Goal: Task Accomplishment & Management: Manage account settings

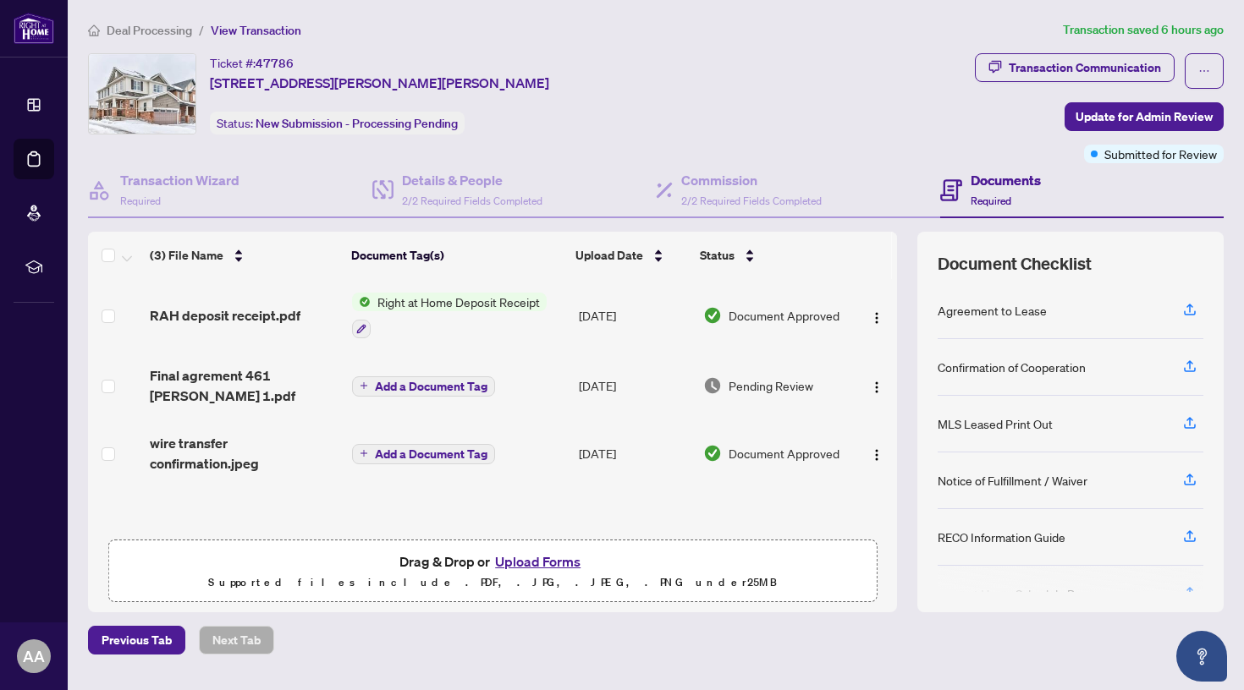
scroll to position [43, 0]
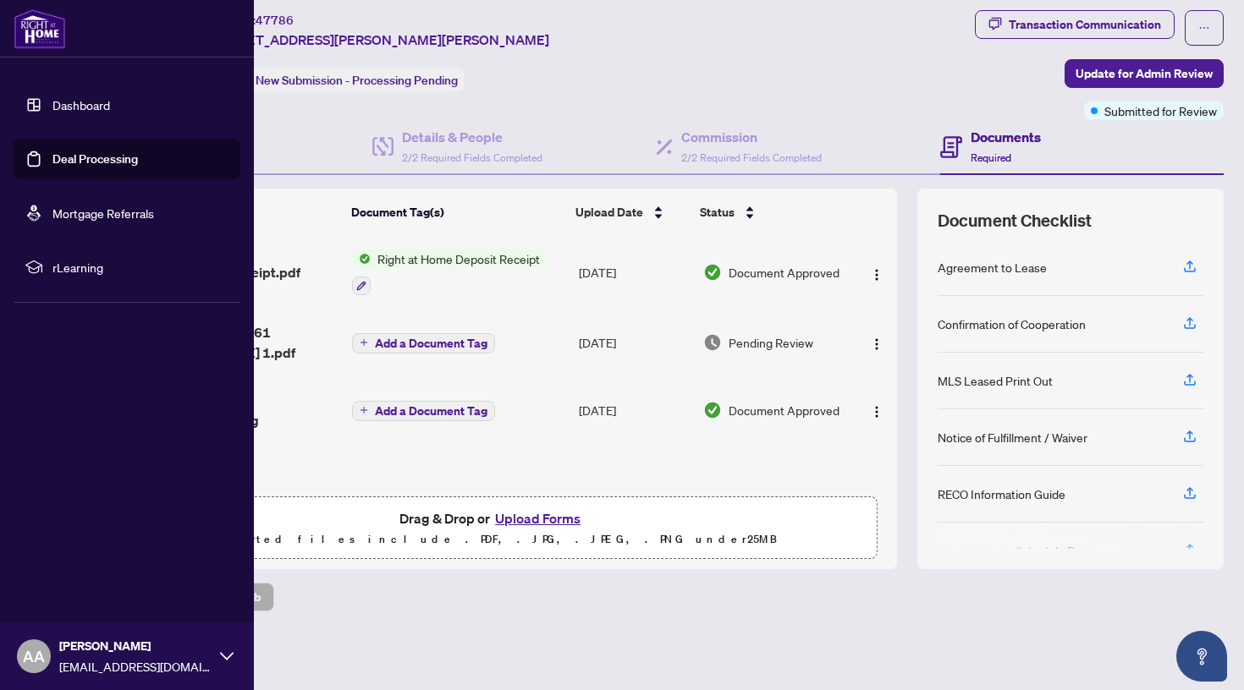
click at [52, 158] on link "Deal Processing" at bounding box center [94, 158] width 85 height 15
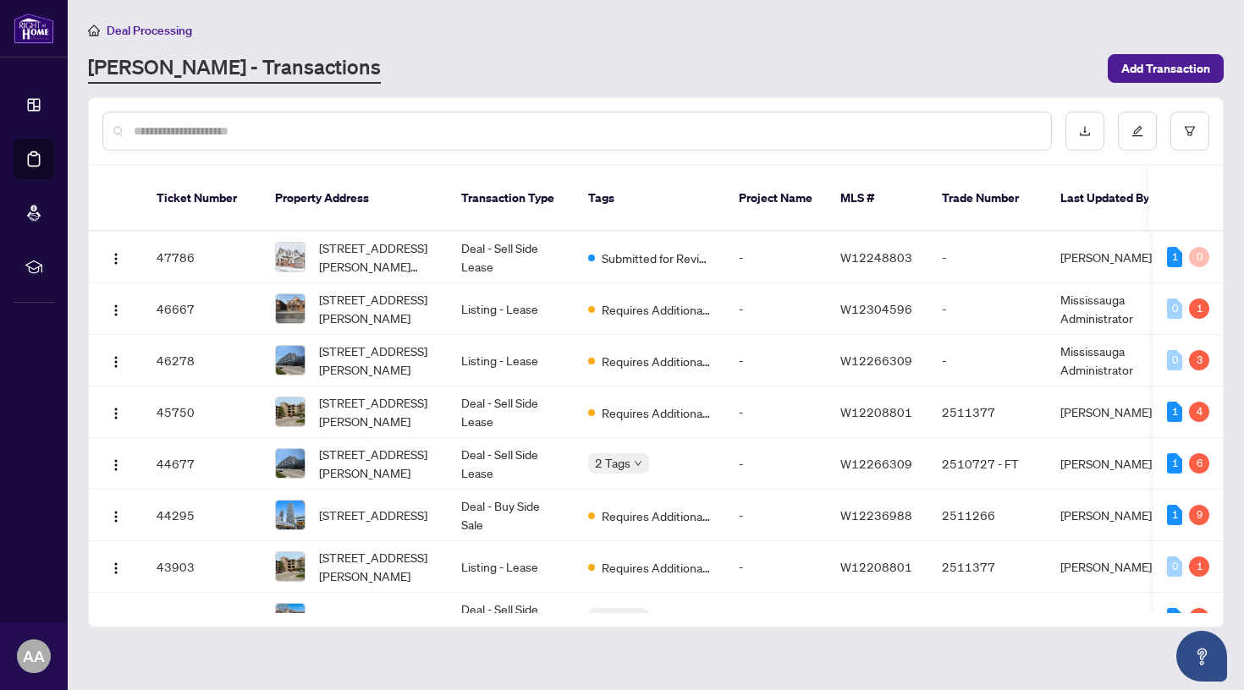
click at [591, 136] on input "text" at bounding box center [586, 131] width 904 height 19
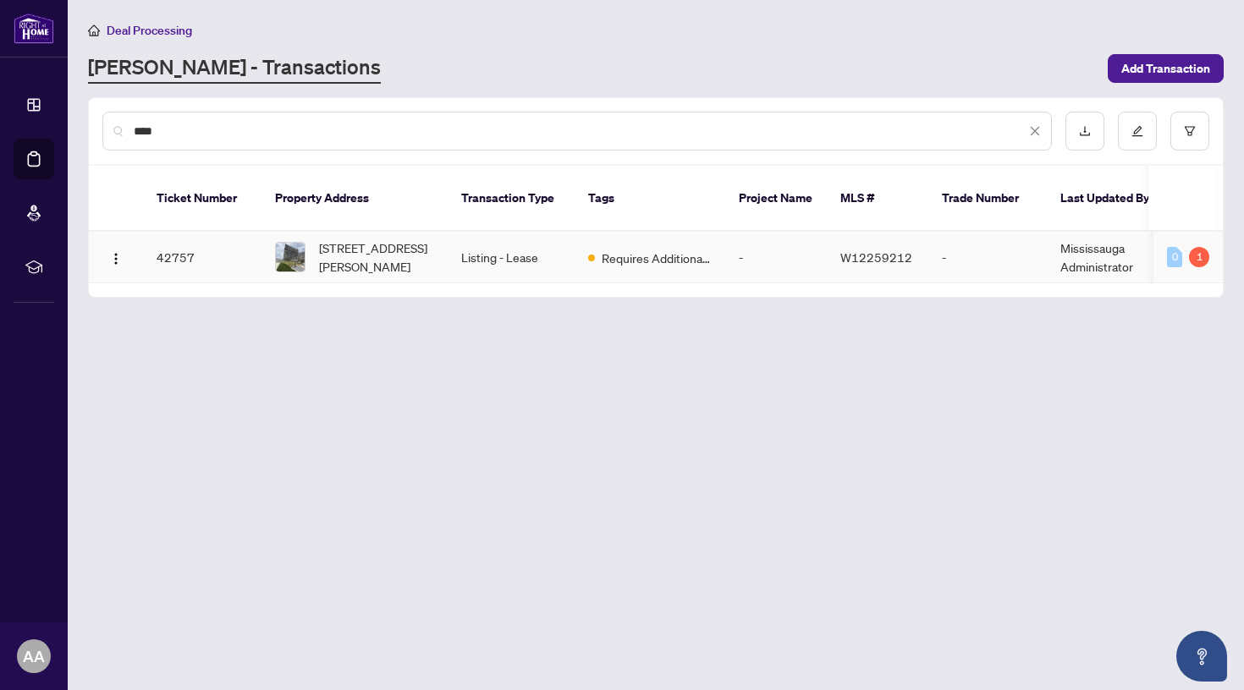
type input "****"
click at [622, 249] on span "Requires Additional Docs" at bounding box center [657, 258] width 110 height 19
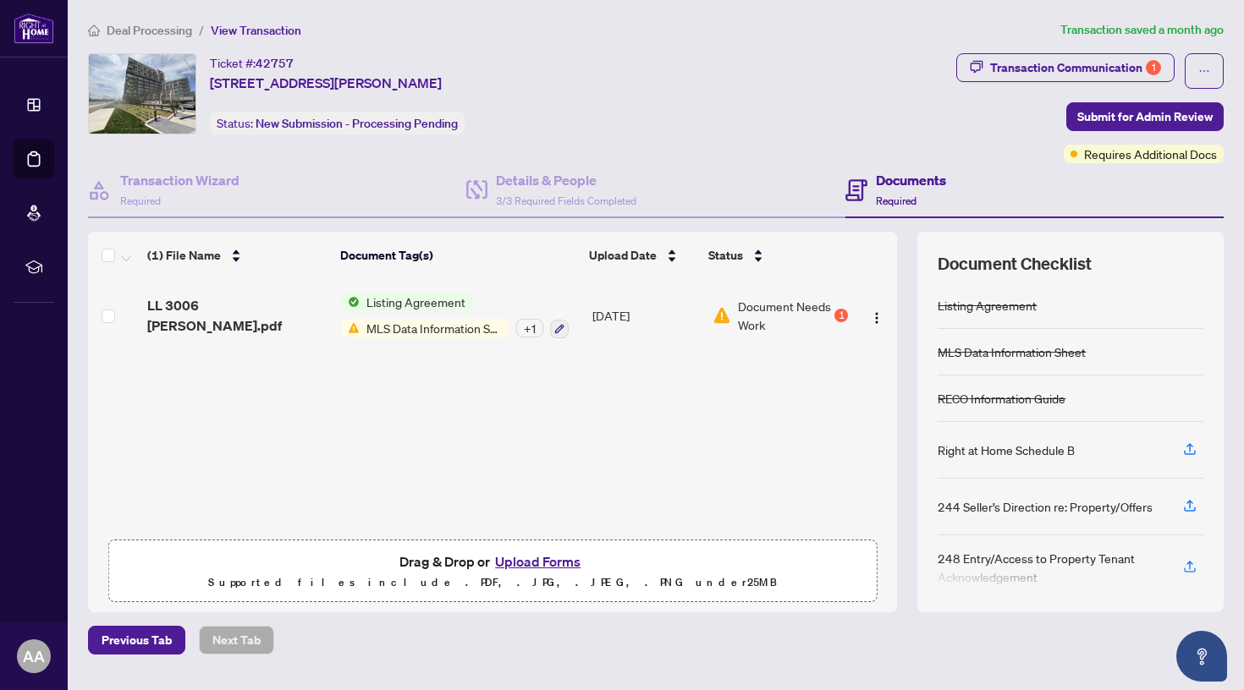
click at [534, 562] on button "Upload Forms" at bounding box center [538, 562] width 96 height 22
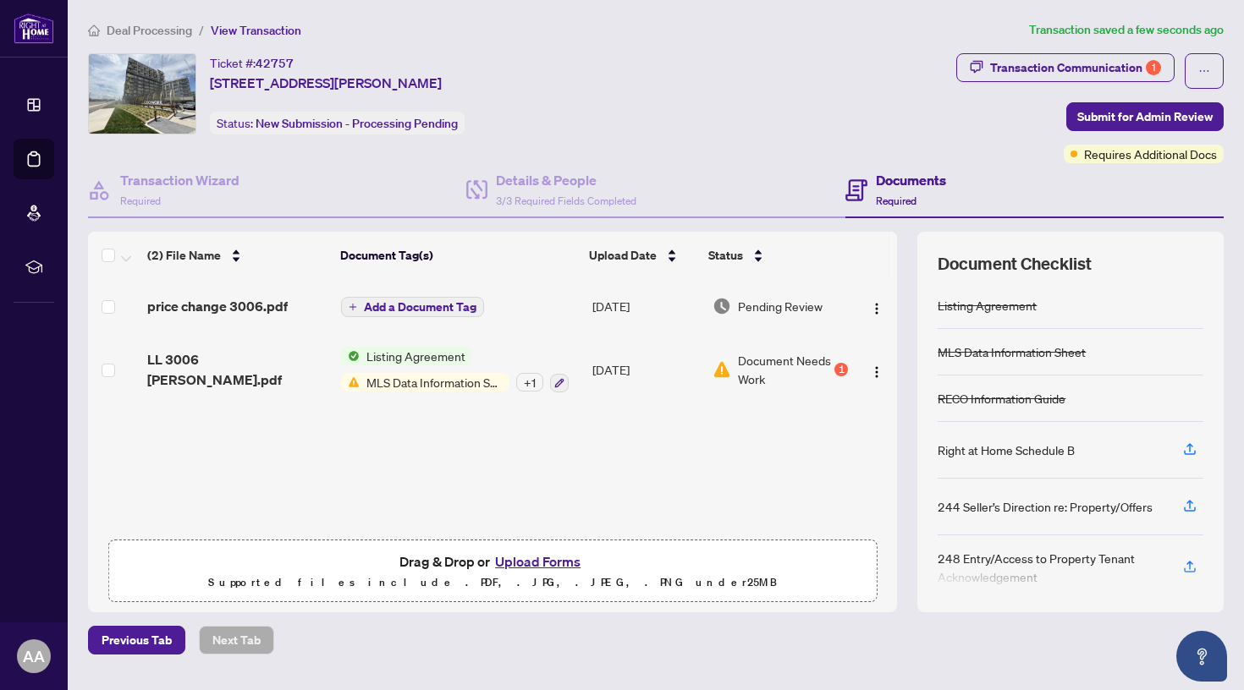
click at [433, 304] on span "Add a Document Tag" at bounding box center [420, 307] width 113 height 12
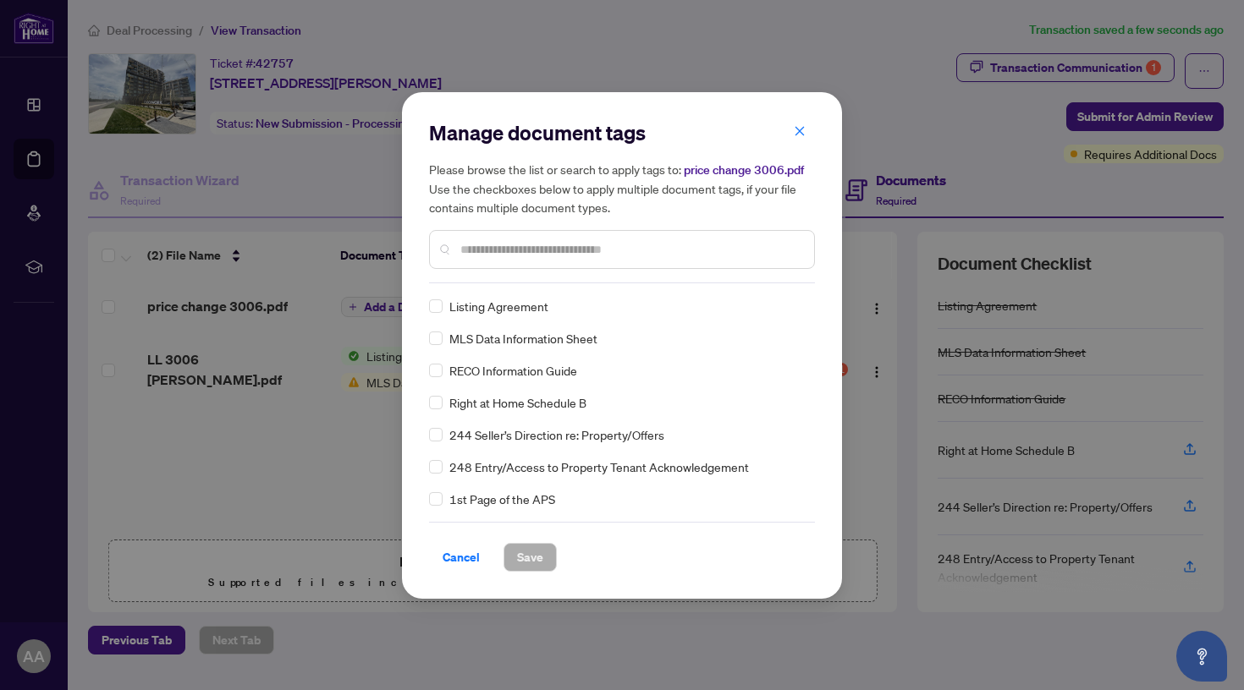
click at [537, 254] on input "text" at bounding box center [630, 249] width 340 height 19
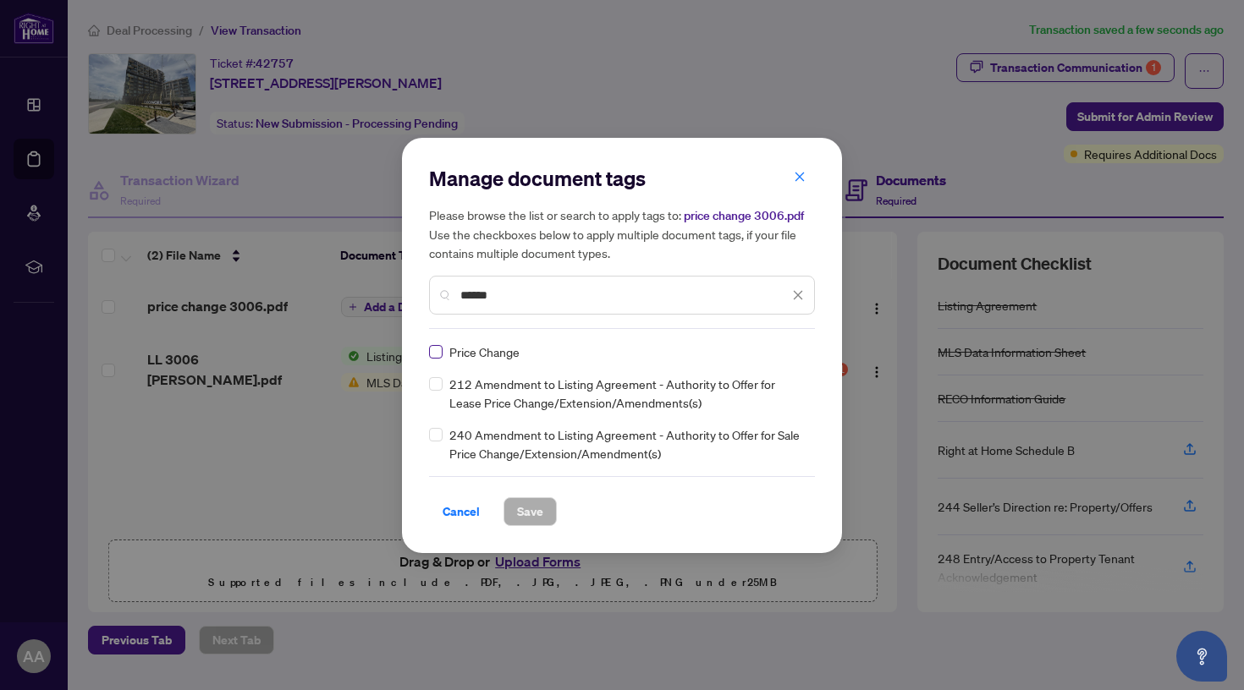
type input "*****"
click at [433, 358] on label at bounding box center [436, 352] width 14 height 19
click at [524, 512] on span "Save" at bounding box center [530, 511] width 26 height 27
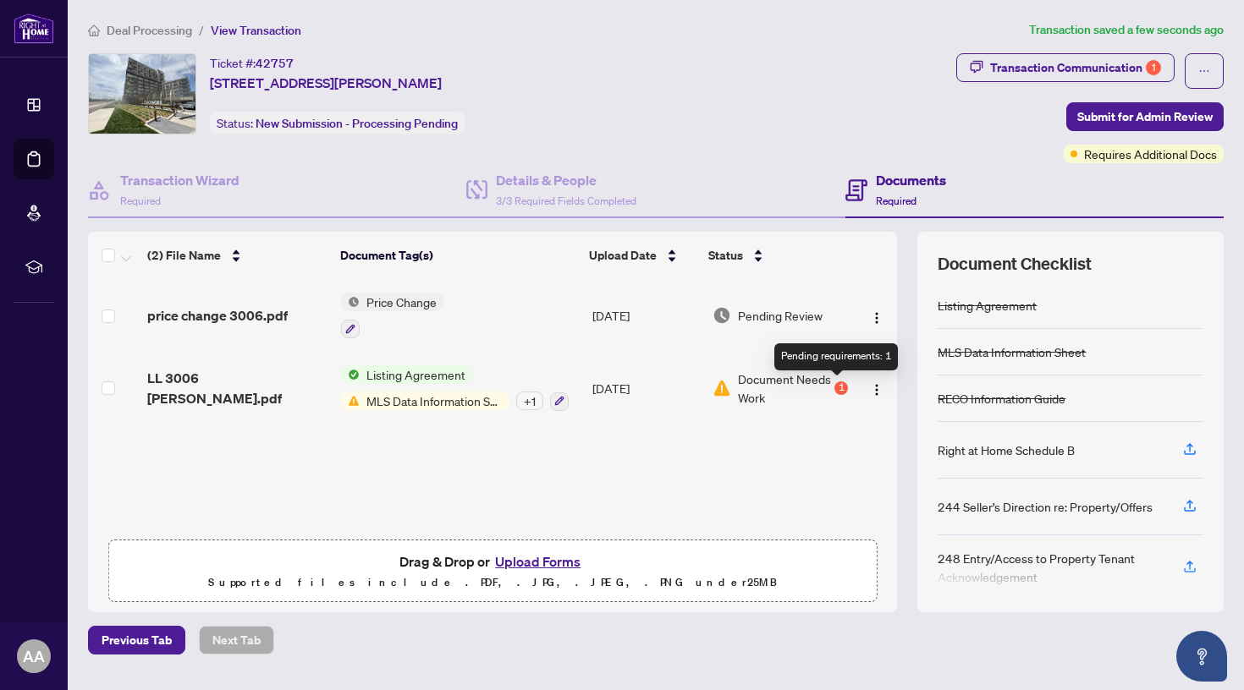
click at [843, 388] on div "1" at bounding box center [841, 389] width 14 height 14
click at [206, 322] on span "price change 3006.pdf" at bounding box center [217, 315] width 140 height 20
